Goal: Task Accomplishment & Management: Use online tool/utility

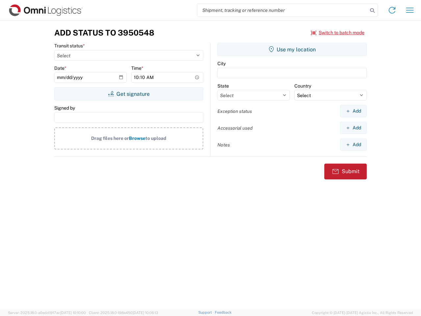
click at [283, 10] on input "search" at bounding box center [282, 10] width 170 height 12
click at [372, 11] on icon at bounding box center [372, 10] width 9 height 9
click at [392, 10] on icon at bounding box center [392, 10] width 11 height 11
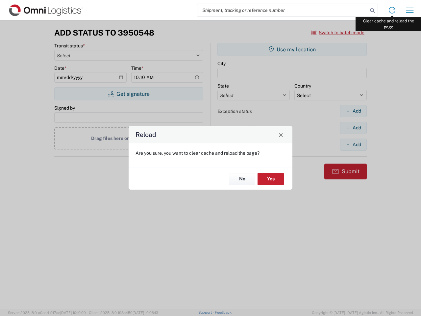
click at [410, 10] on div "Reload Are you sure, you want to clear cache and reload the page? No Yes" at bounding box center [210, 158] width 421 height 316
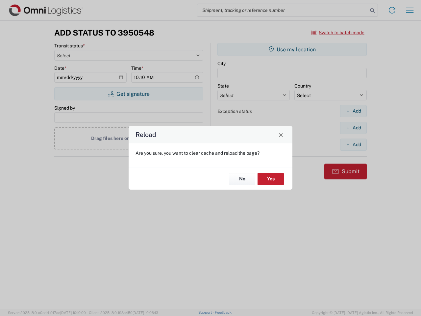
click at [338, 33] on div "Reload Are you sure, you want to clear cache and reload the page? No Yes" at bounding box center [210, 158] width 421 height 316
click at [129, 94] on div "Reload Are you sure, you want to clear cache and reload the page? No Yes" at bounding box center [210, 158] width 421 height 316
click at [292, 49] on div "Reload Are you sure, you want to clear cache and reload the page? No Yes" at bounding box center [210, 158] width 421 height 316
click at [353, 111] on div "Reload Are you sure, you want to clear cache and reload the page? No Yes" at bounding box center [210, 158] width 421 height 316
click at [353, 128] on div "Reload Are you sure, you want to clear cache and reload the page? No Yes" at bounding box center [210, 158] width 421 height 316
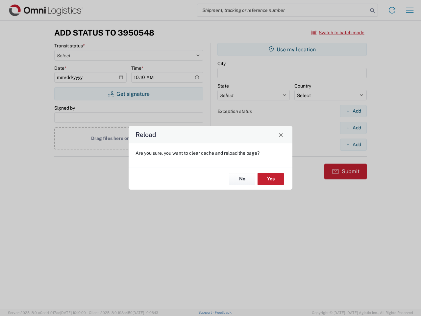
click at [353, 144] on div "Reload Are you sure, you want to clear cache and reload the page? No Yes" at bounding box center [210, 158] width 421 height 316
